Goal: Information Seeking & Learning: Learn about a topic

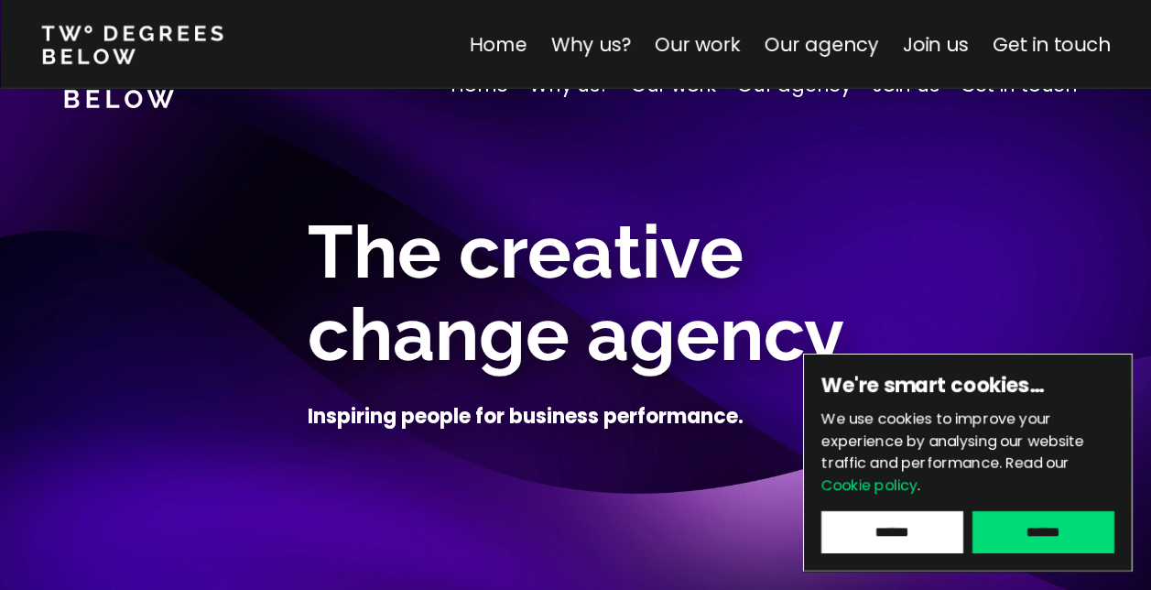
scroll to position [9958, 0]
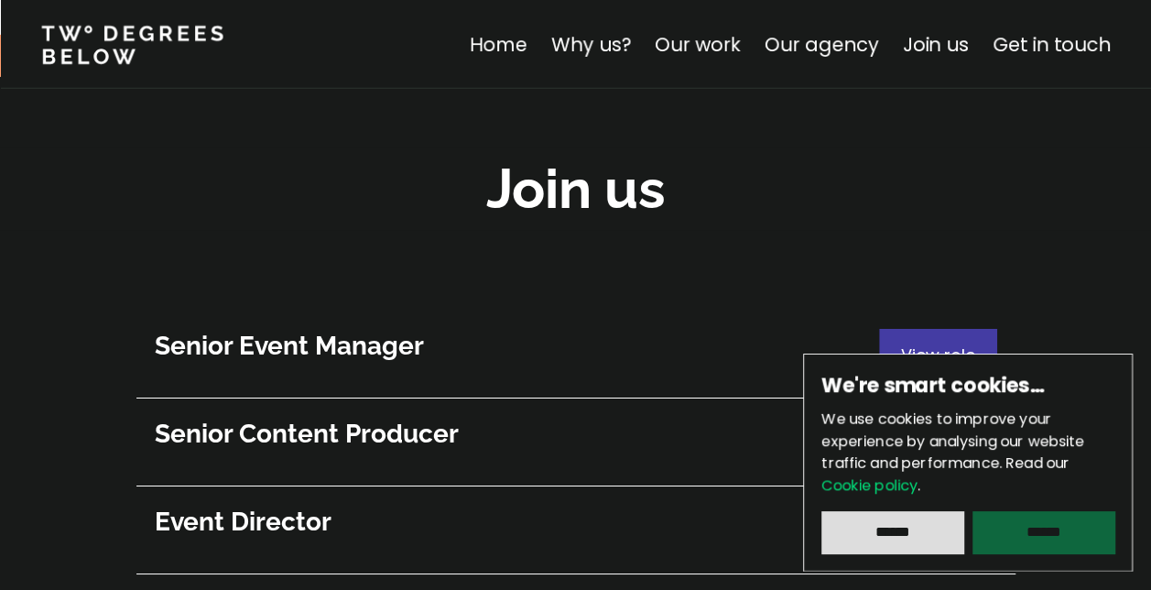
click at [1060, 535] on input "******" at bounding box center [1043, 532] width 142 height 42
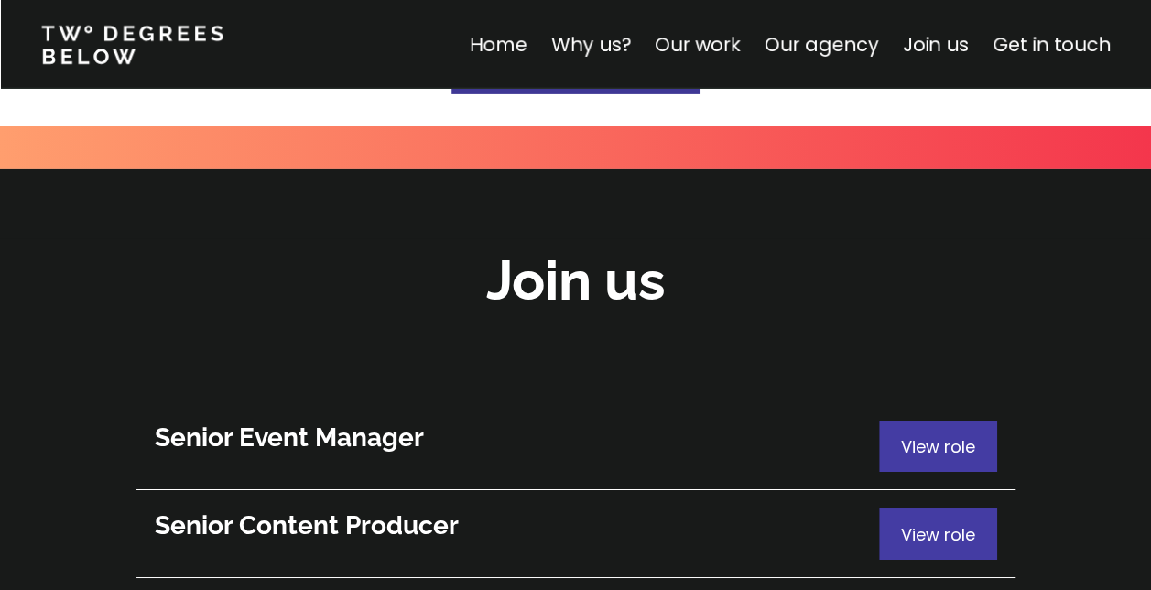
scroll to position [10049, 0]
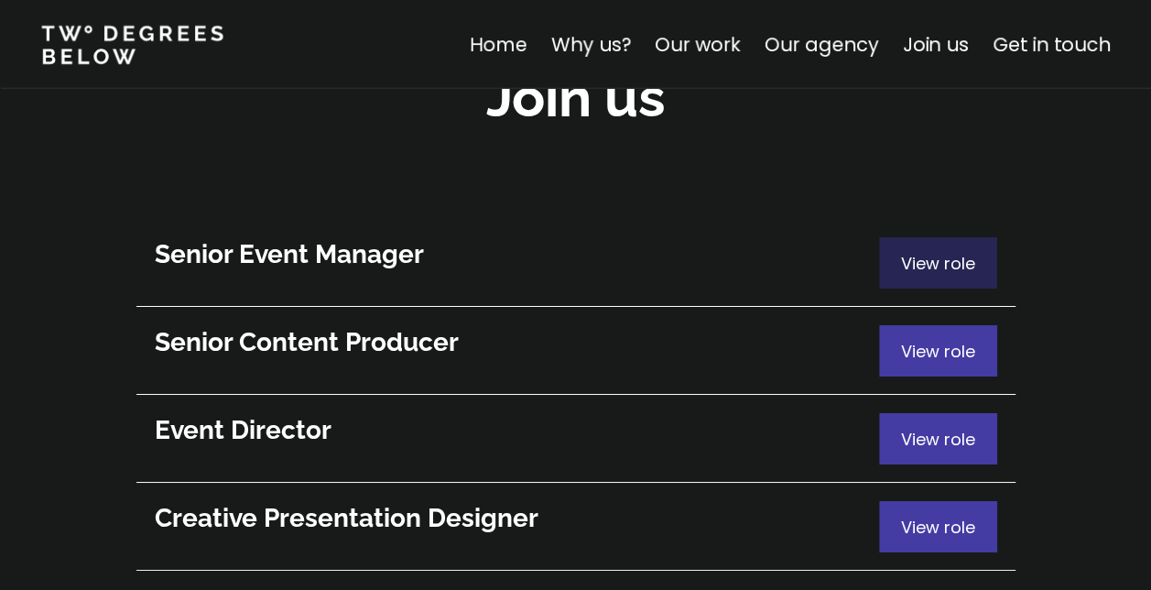
click at [928, 252] on span "View role" at bounding box center [938, 263] width 74 height 23
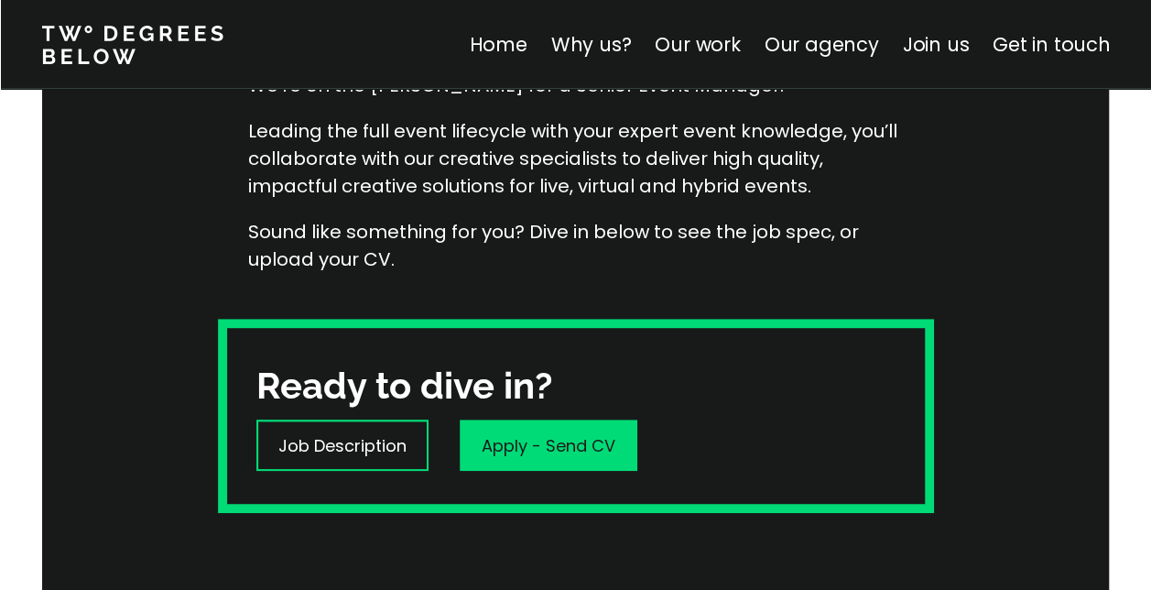
scroll to position [458, 0]
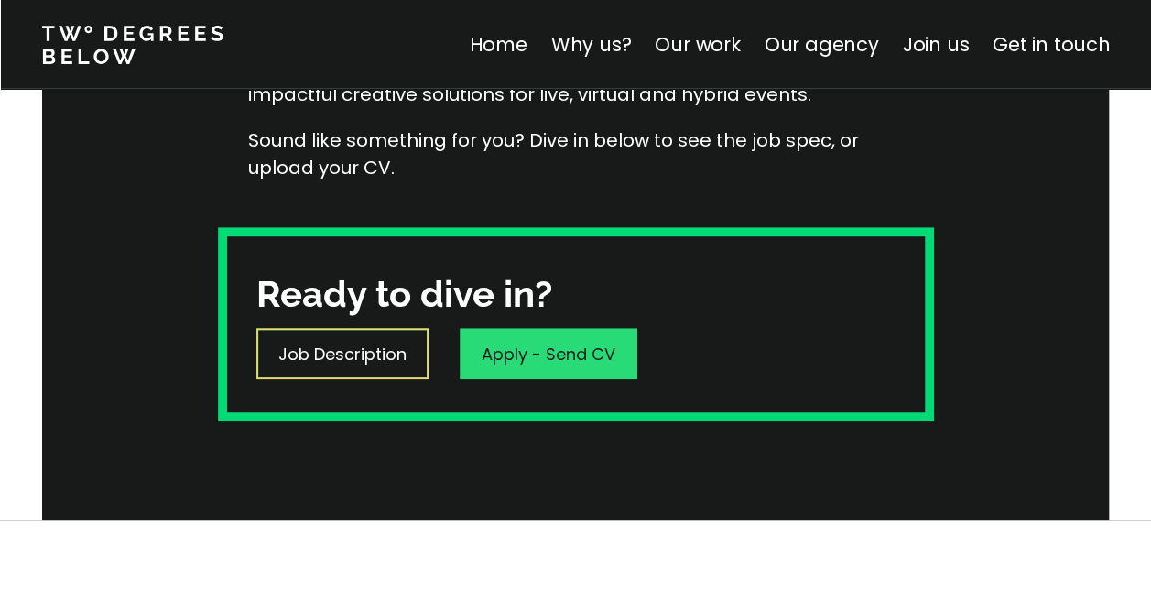
click at [372, 351] on p "Job Description" at bounding box center [342, 353] width 128 height 25
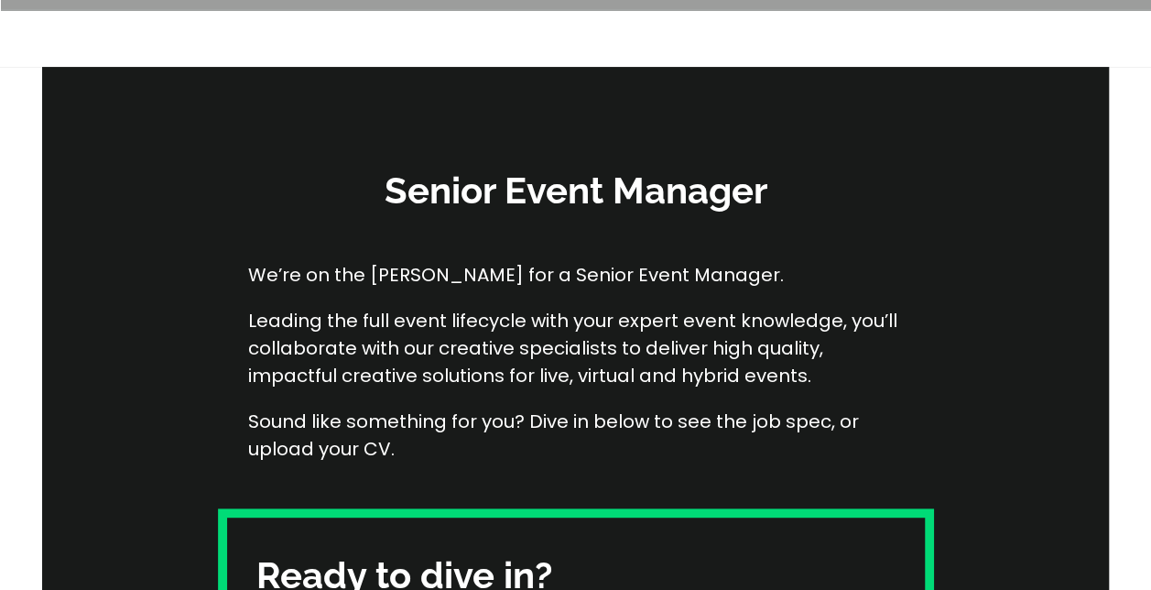
scroll to position [0, 0]
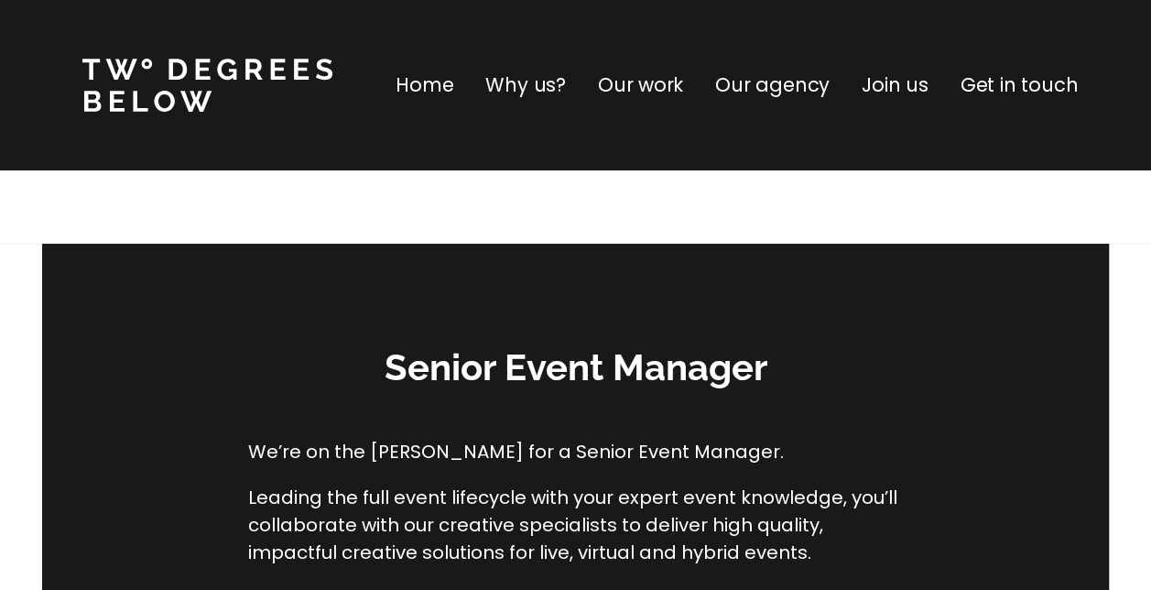
click at [545, 88] on p "Why us?" at bounding box center [525, 84] width 81 height 29
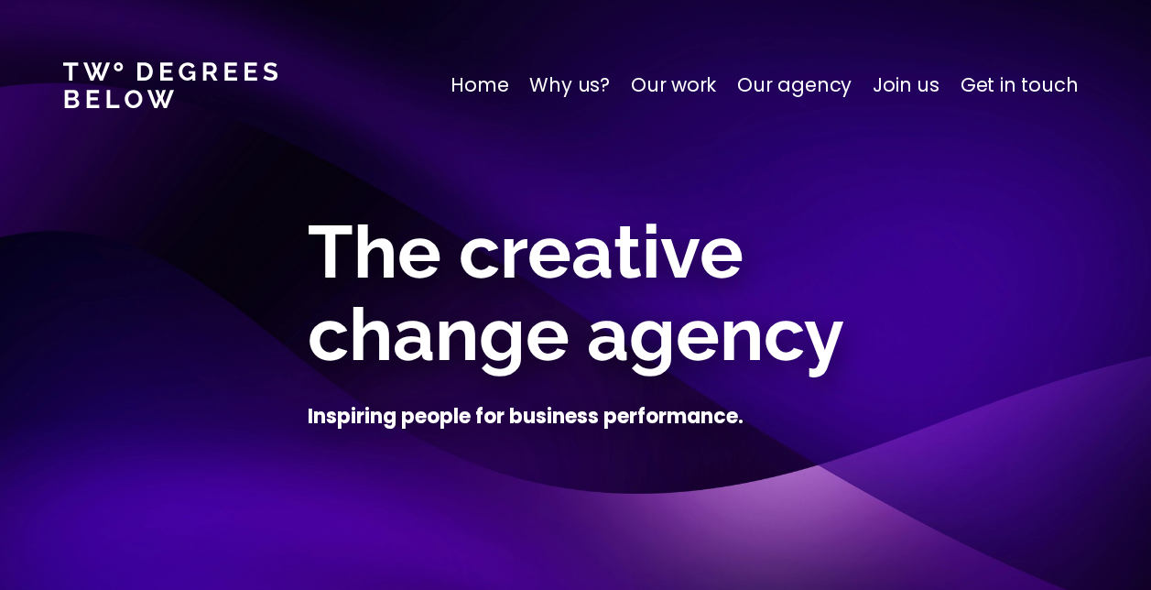
click at [772, 84] on p "Our agency" at bounding box center [794, 84] width 114 height 29
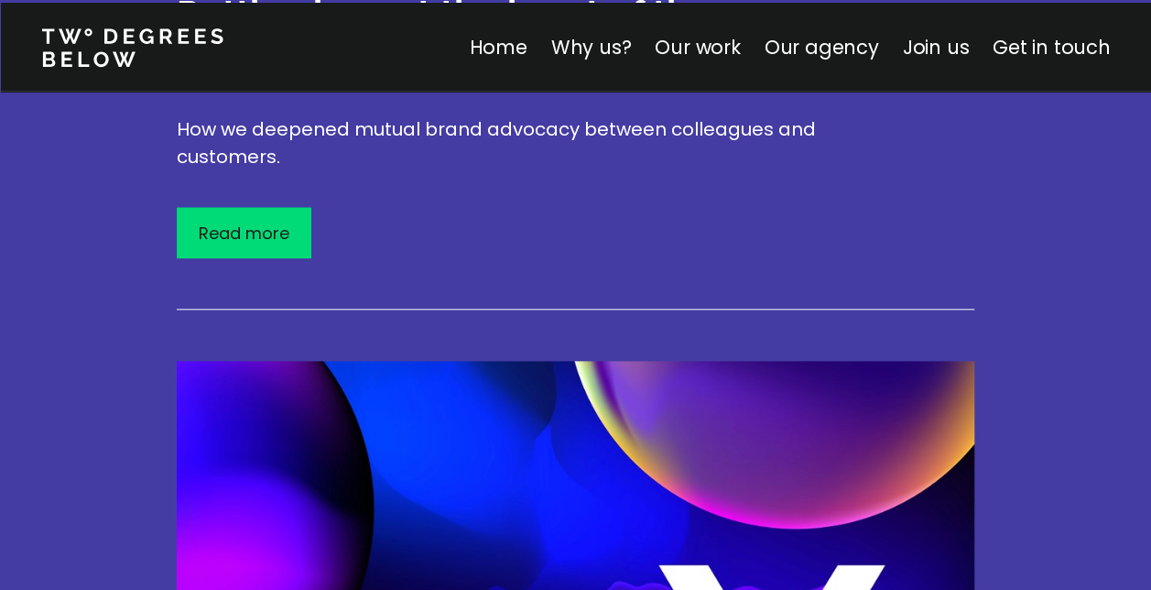
scroll to position [5591, 0]
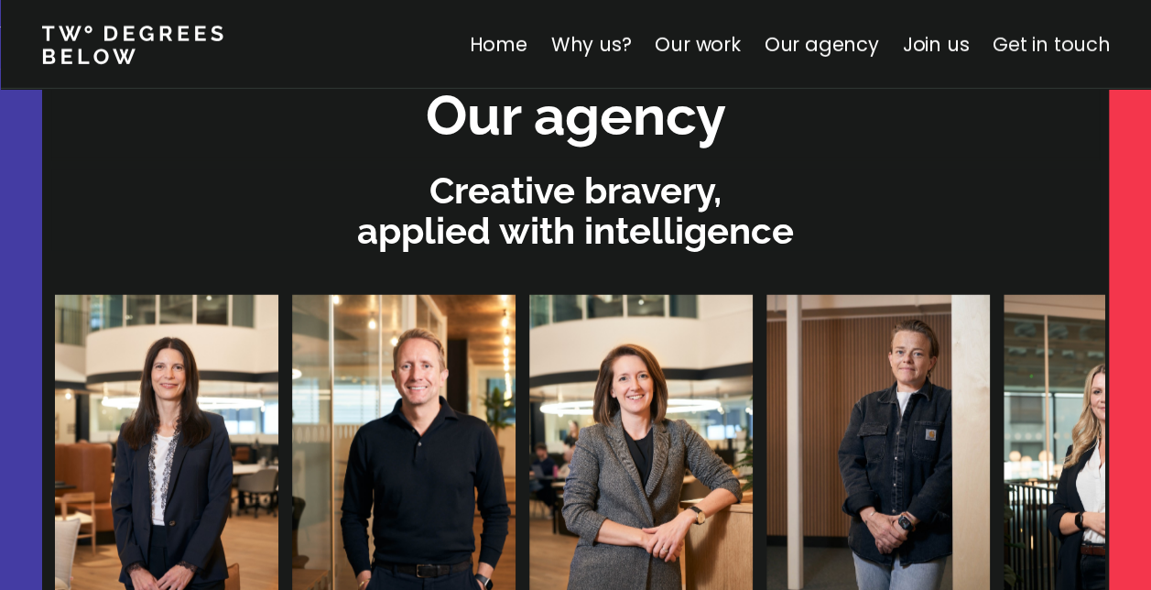
click at [1041, 39] on link "Get in touch" at bounding box center [1050, 44] width 117 height 27
